Goal: Information Seeking & Learning: Learn about a topic

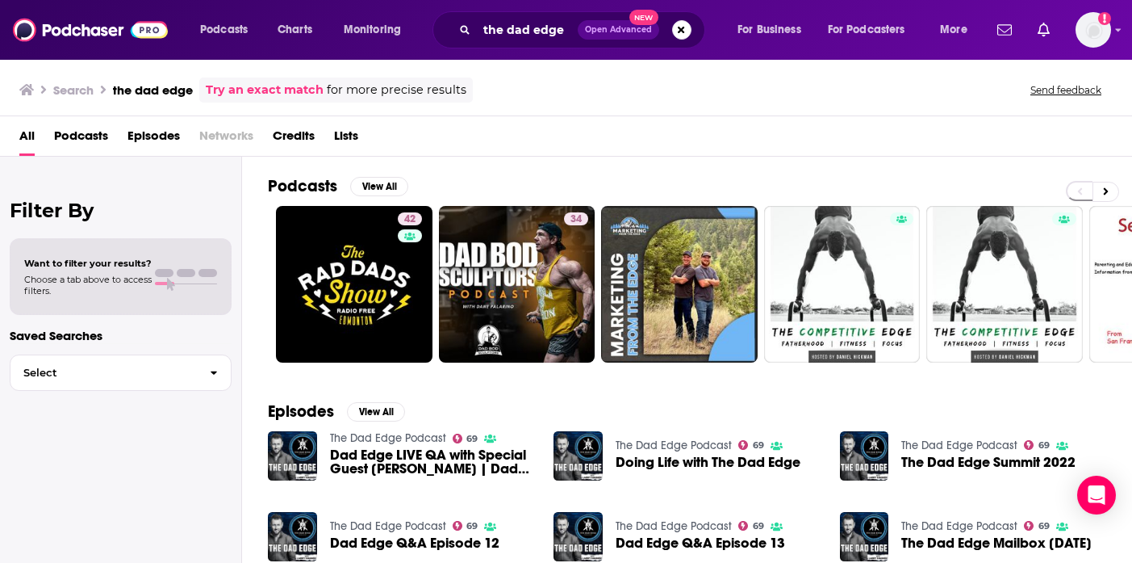
click at [695, 28] on div "the dad edge Open Advanced New" at bounding box center [569, 29] width 273 height 37
click at [683, 31] on button "Search podcasts, credits, & more..." at bounding box center [681, 29] width 19 height 19
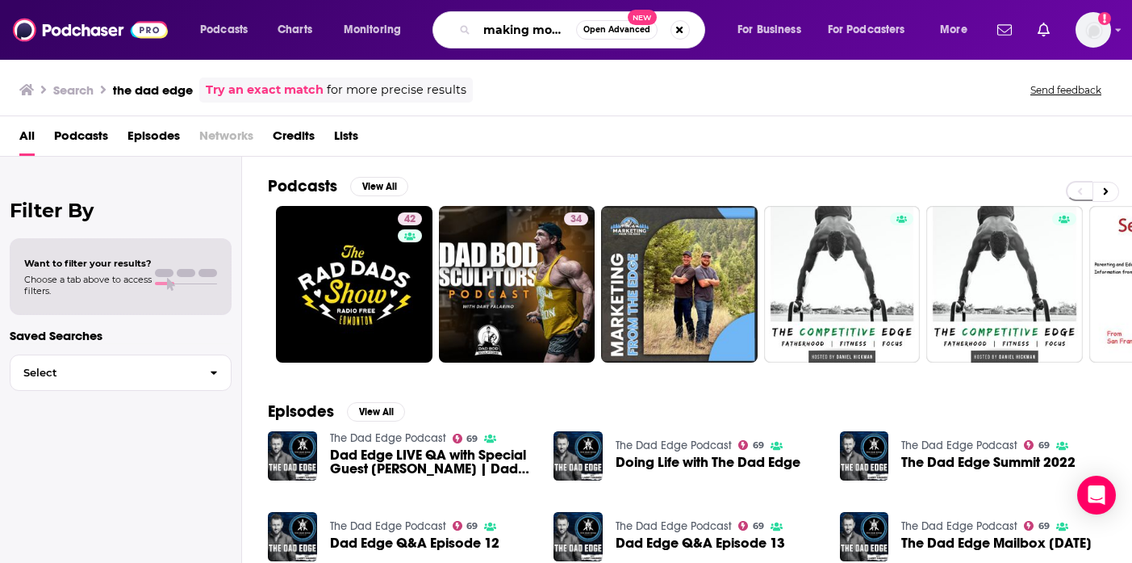
scroll to position [0, 5]
type input "making money"
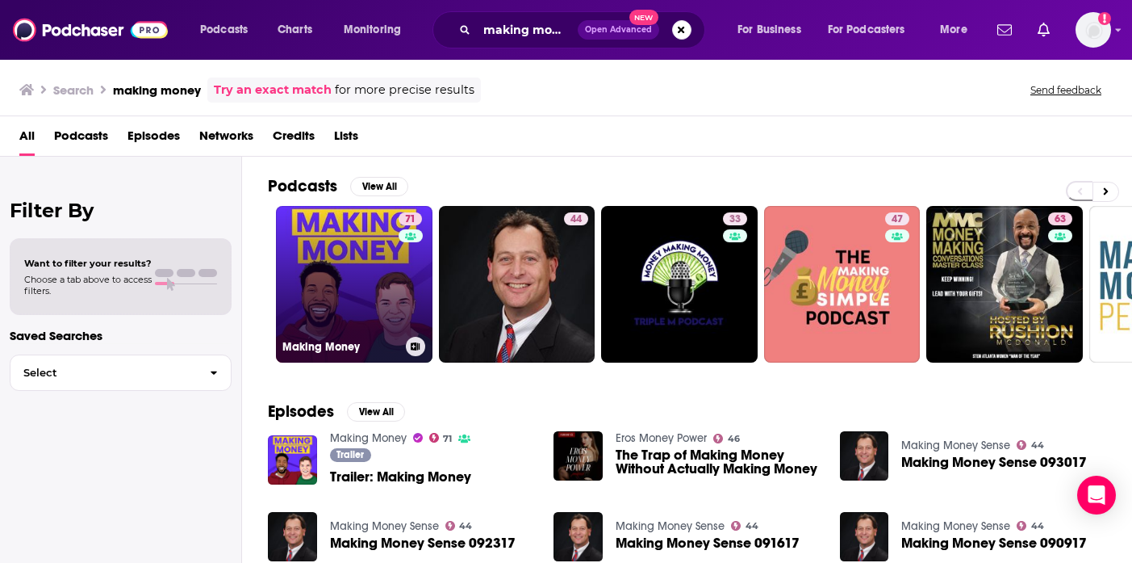
click at [391, 293] on link "71 Making Money" at bounding box center [354, 284] width 157 height 157
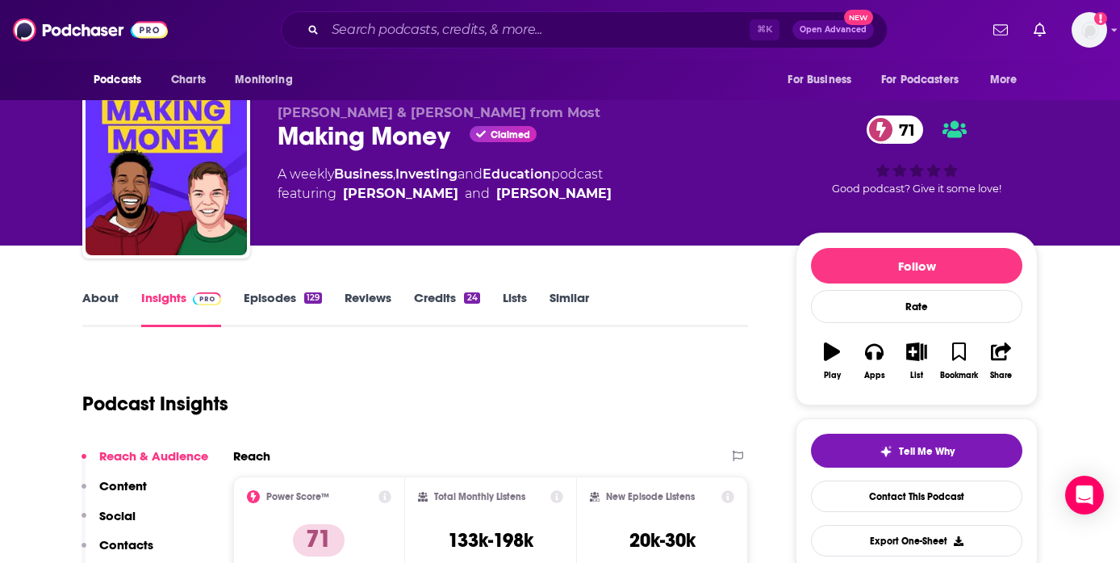
scroll to position [98, 0]
